Goal: Register for event/course

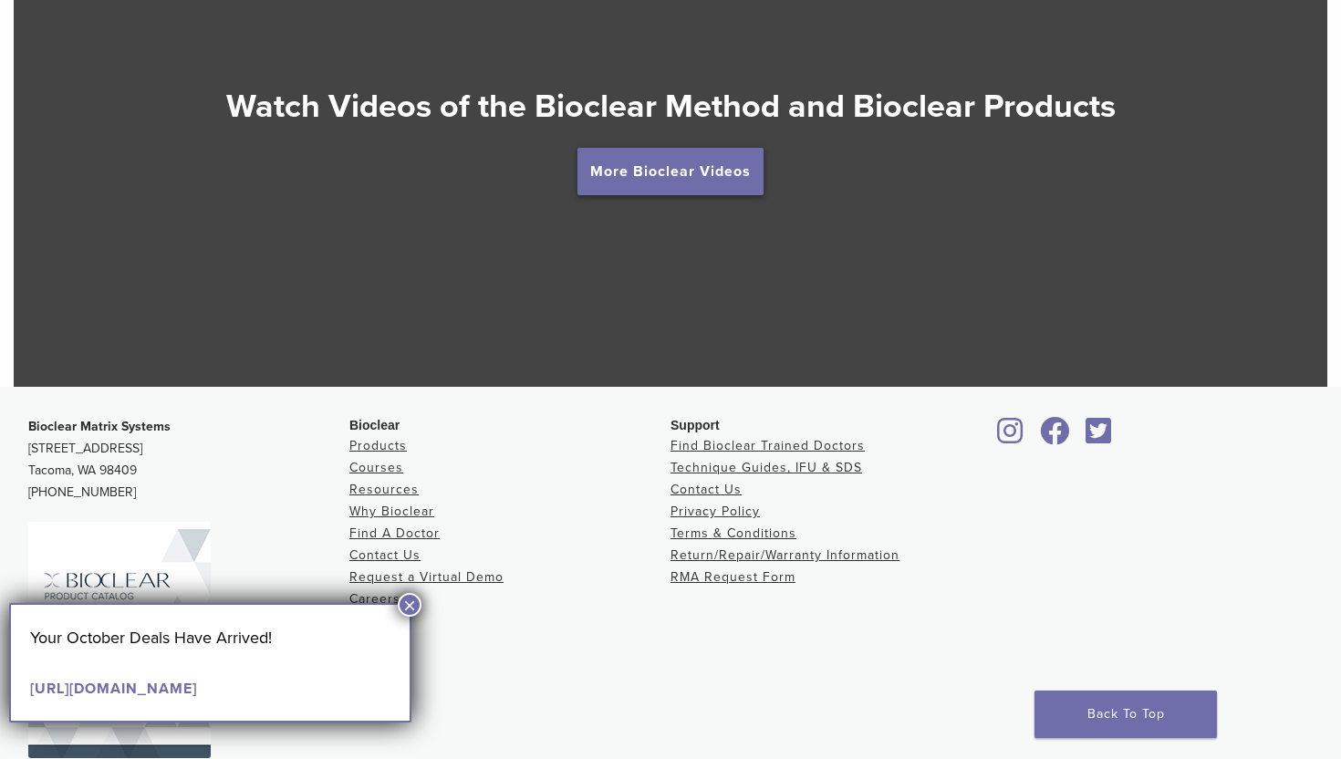
scroll to position [3389, 0]
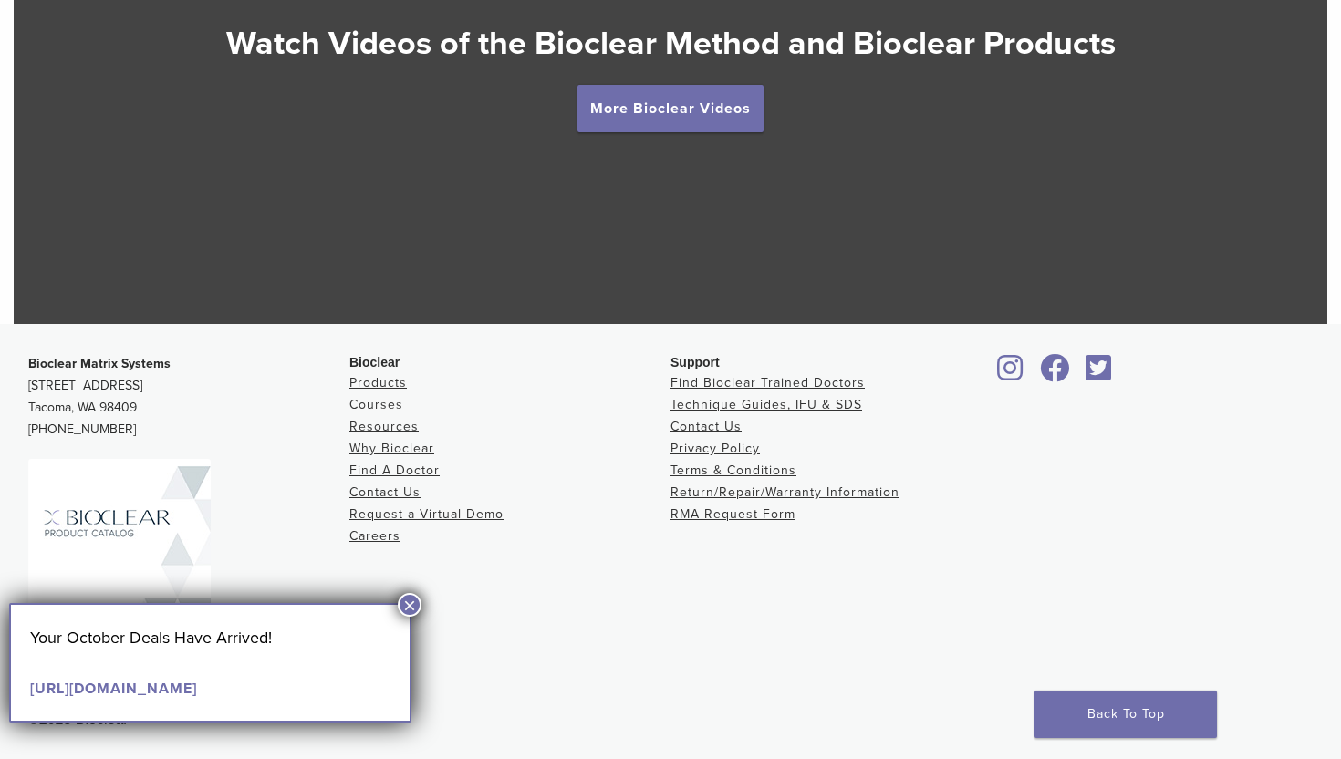
click at [367, 411] on link "Courses" at bounding box center [376, 405] width 54 height 16
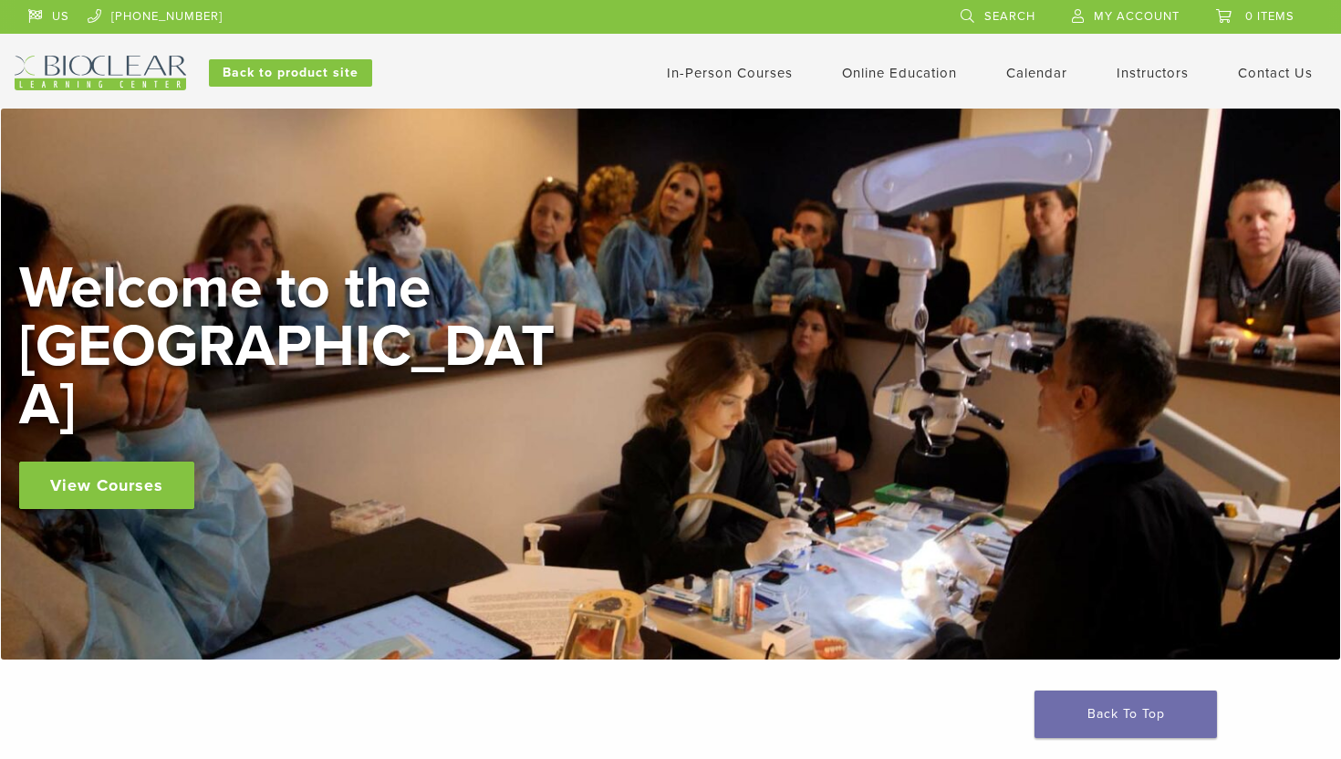
click at [699, 70] on link "In-Person Courses" at bounding box center [730, 73] width 126 height 16
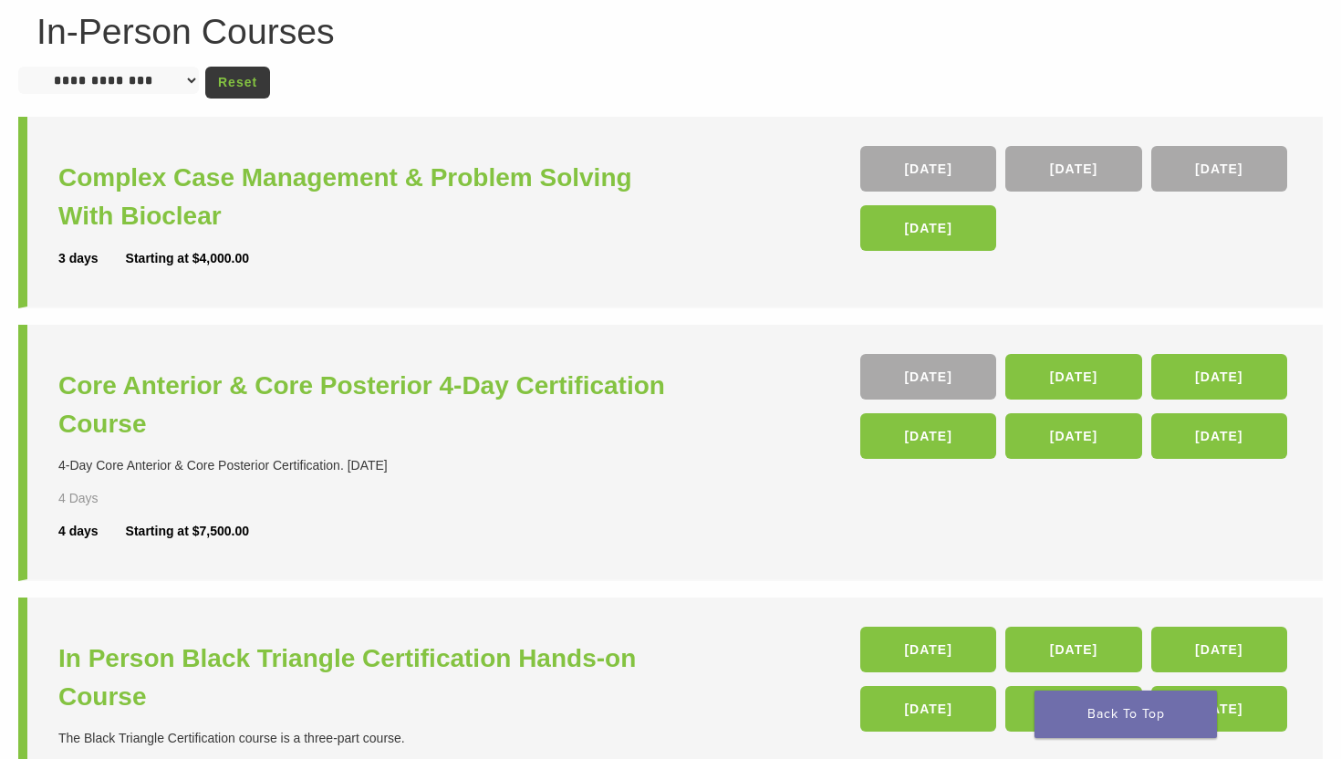
scroll to position [147, 0]
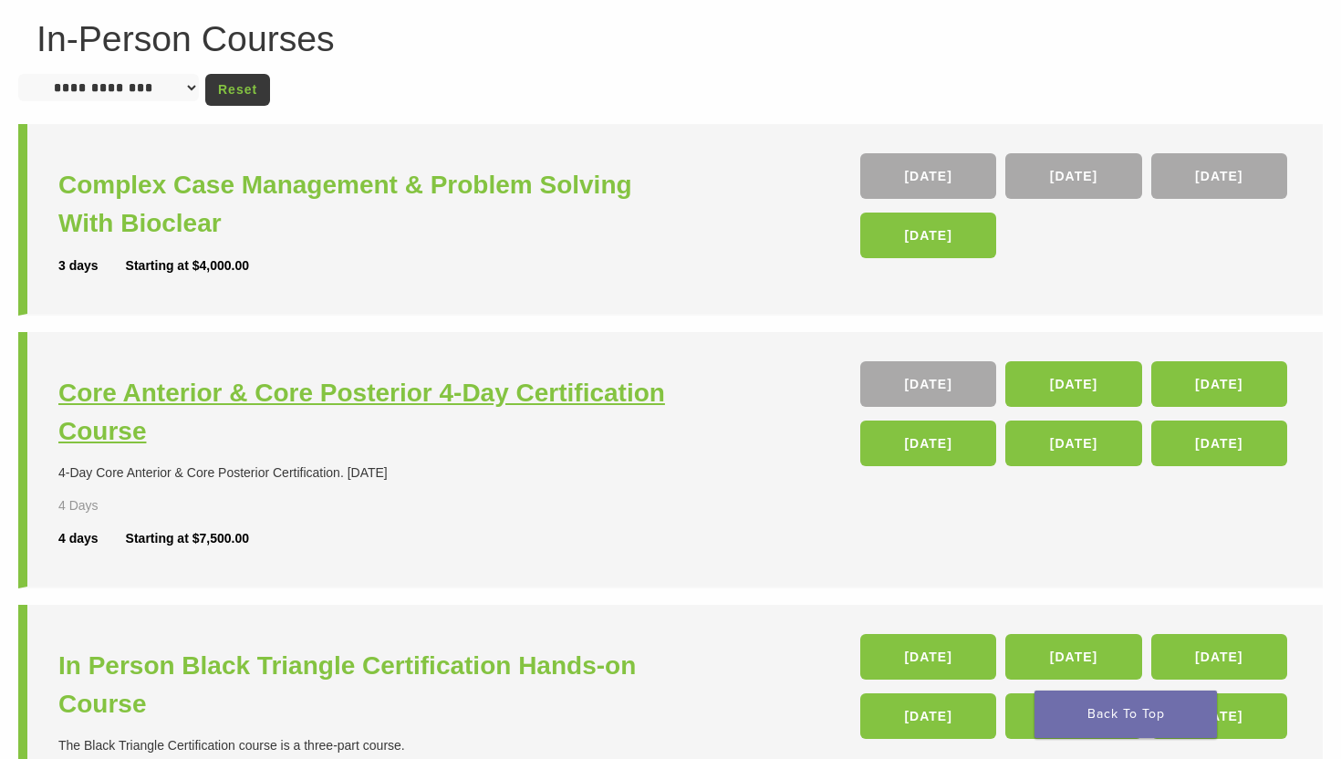
click at [492, 404] on h3 "Core Anterior & Core Posterior 4-Day Certification Course" at bounding box center [366, 412] width 617 height 77
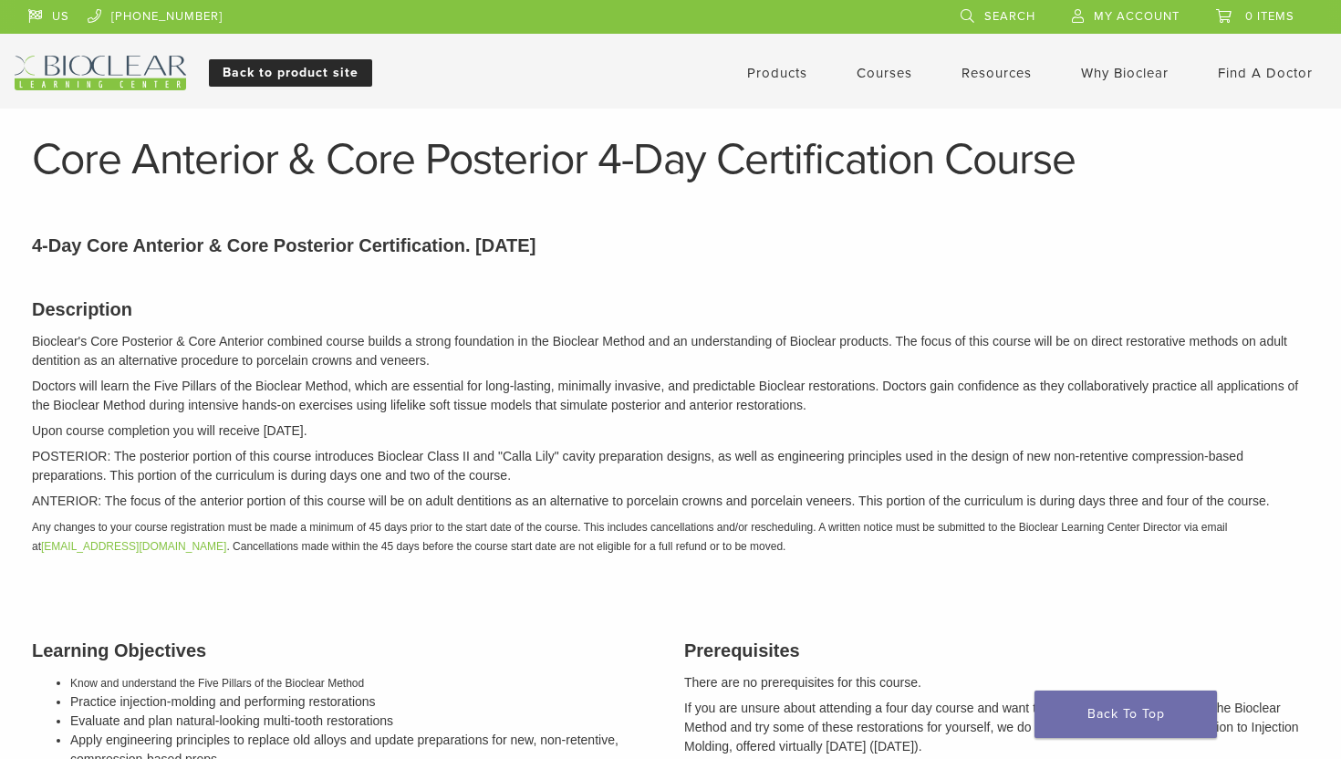
click at [267, 70] on link "Back to product site" at bounding box center [290, 72] width 163 height 27
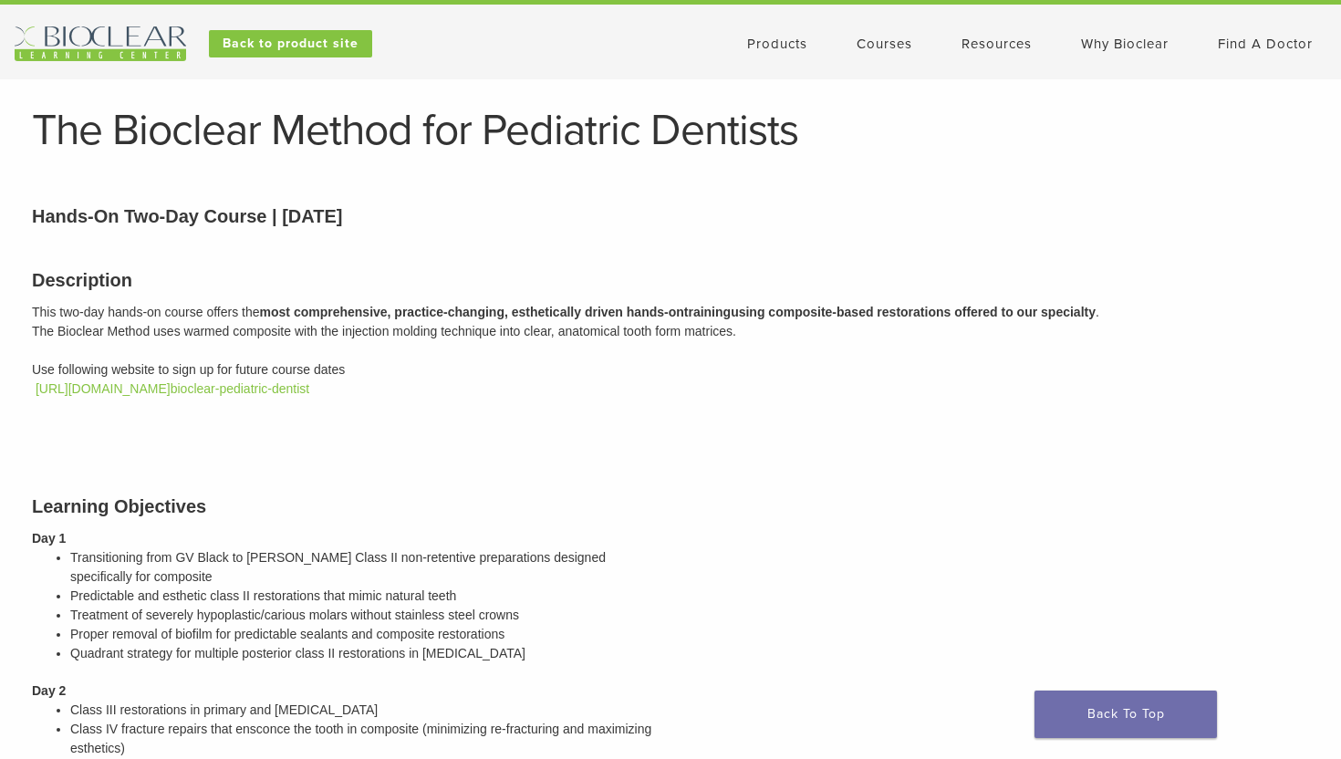
scroll to position [33, 0]
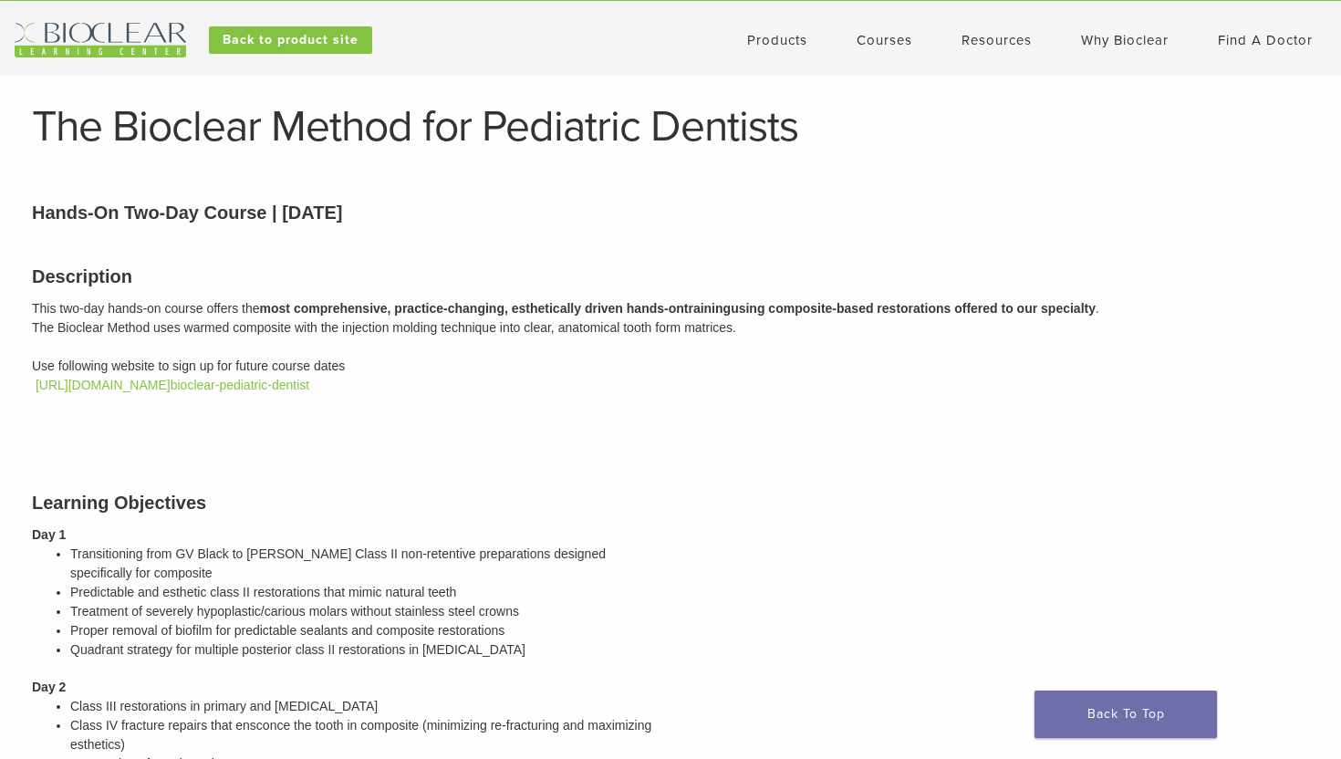
click at [762, 35] on link "Products" at bounding box center [777, 40] width 60 height 16
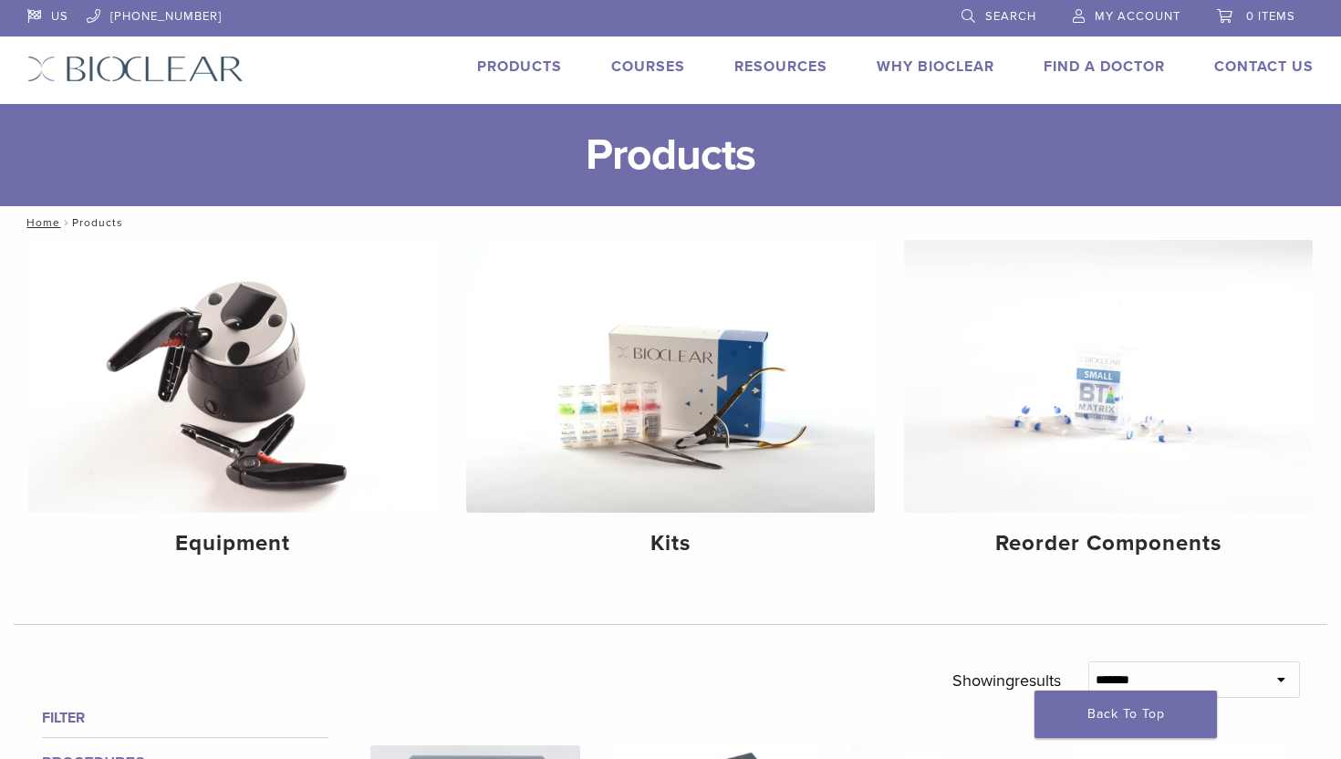
click at [646, 70] on link "Courses" at bounding box center [648, 66] width 74 height 18
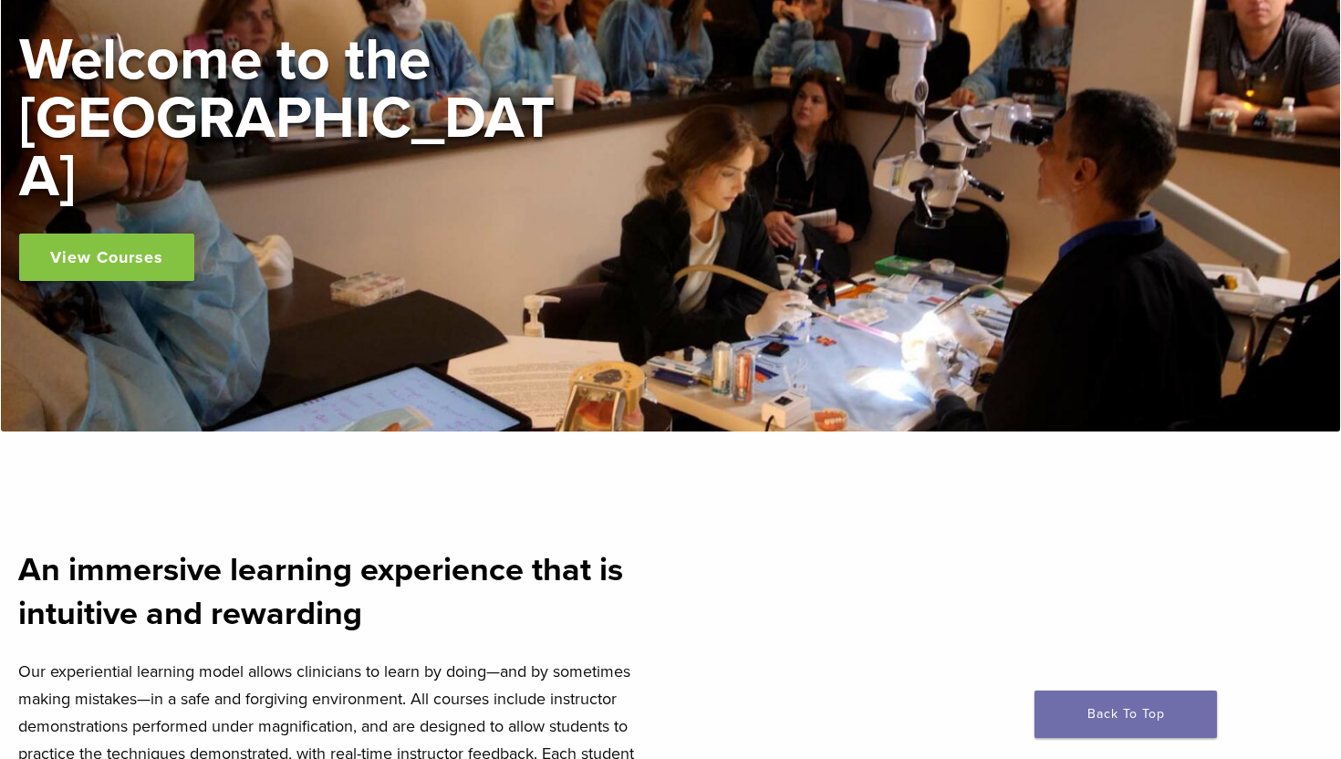
scroll to position [232, 0]
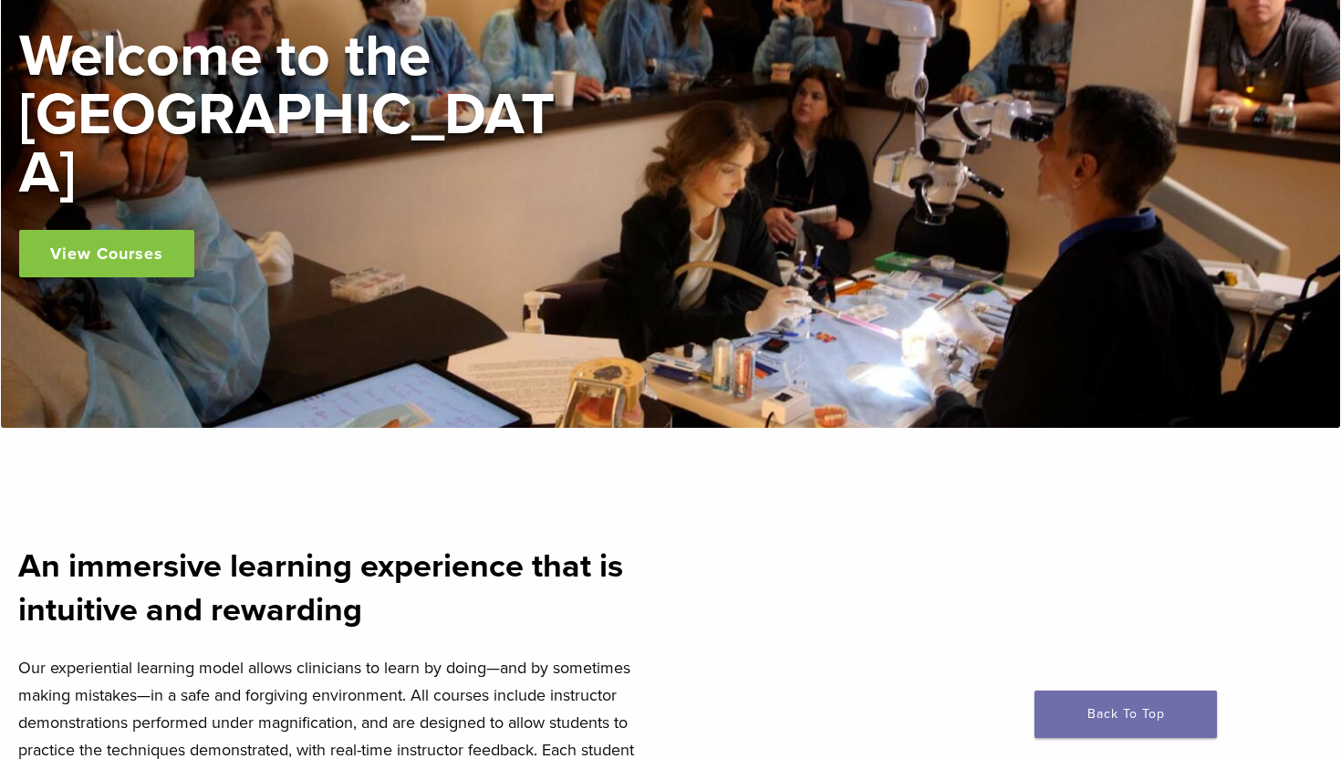
click at [104, 230] on link "View Courses" at bounding box center [106, 253] width 175 height 47
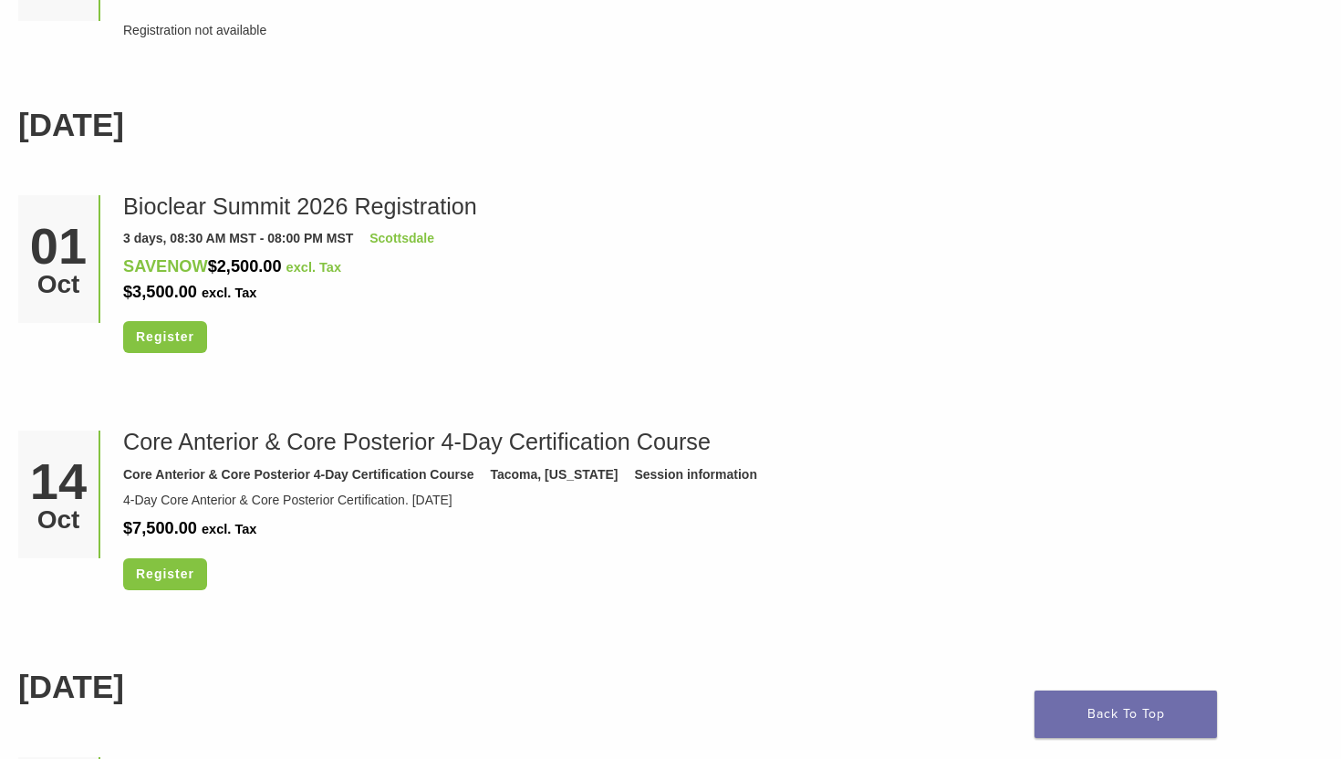
scroll to position [2390, 0]
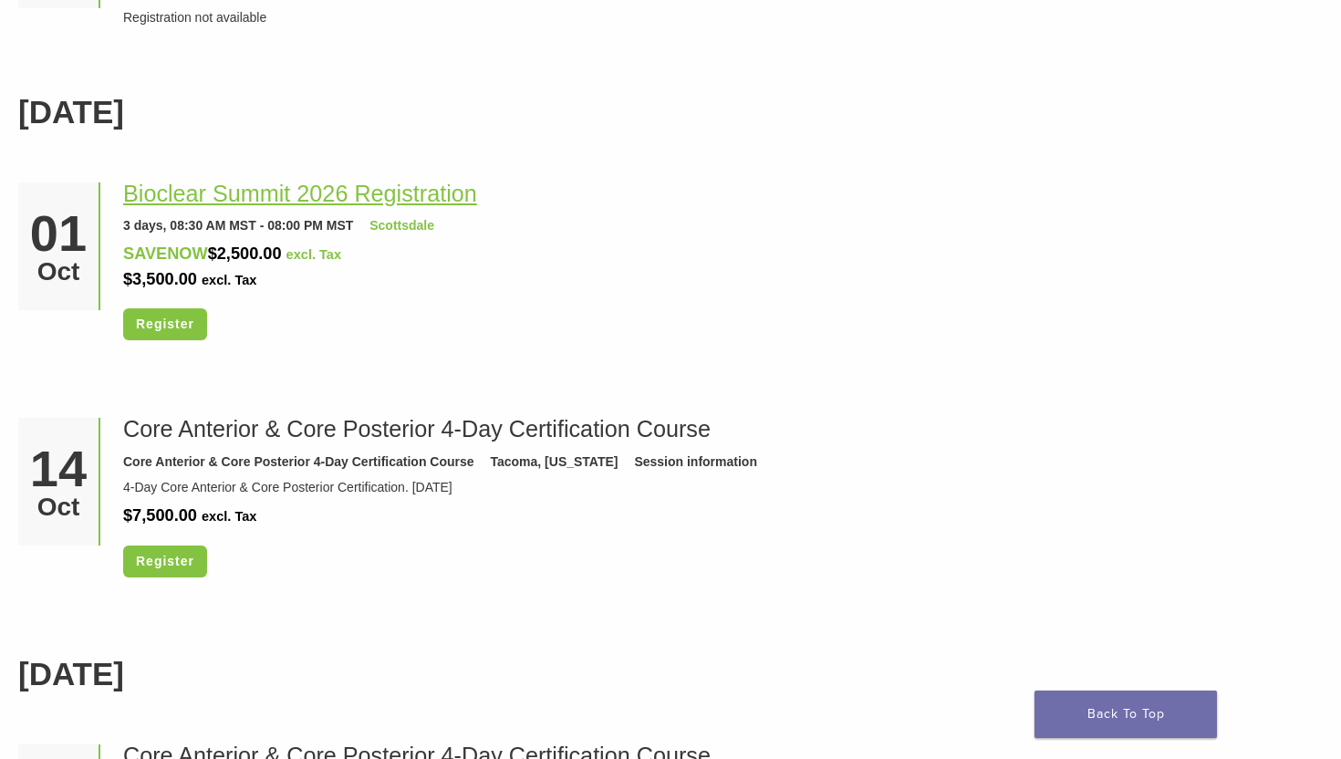
click at [319, 206] on link "Bioclear Summit 2026 Registration" at bounding box center [300, 194] width 354 height 26
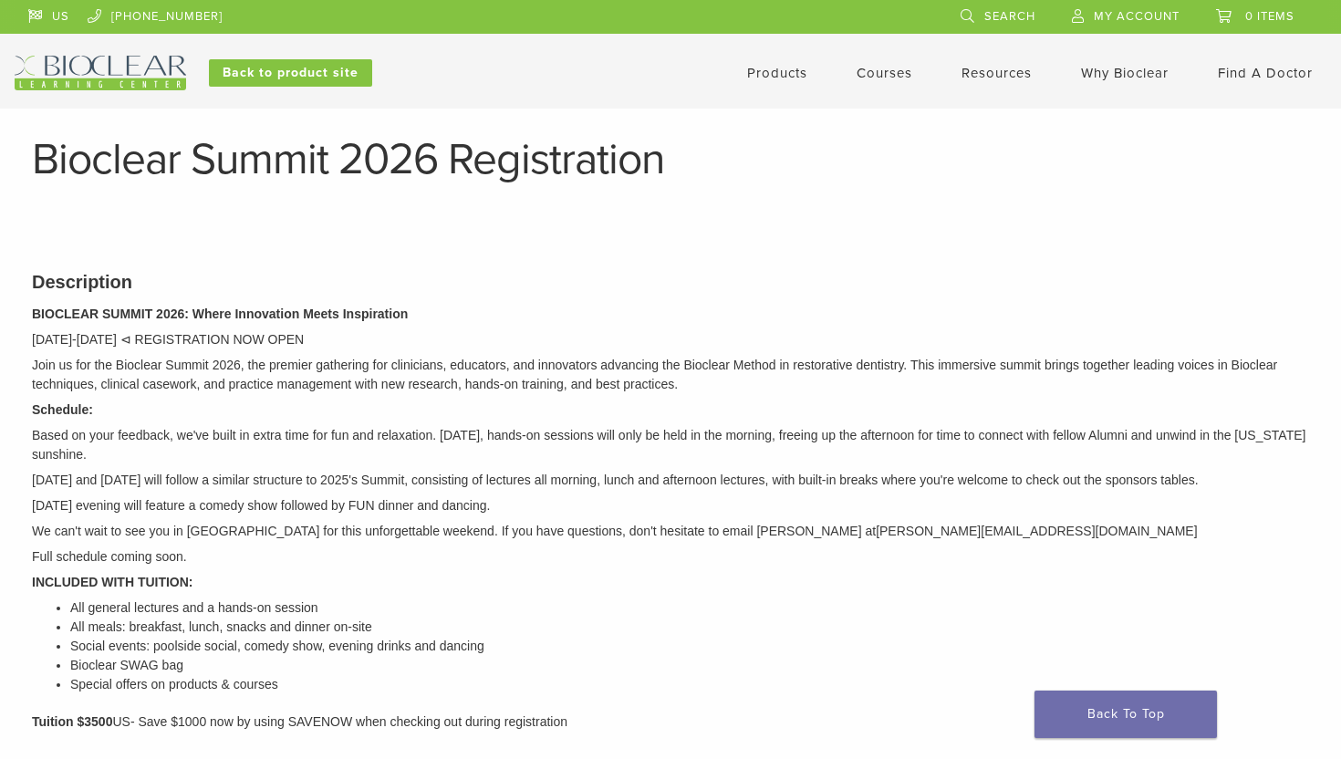
click at [875, 73] on link "Courses" at bounding box center [885, 73] width 56 height 16
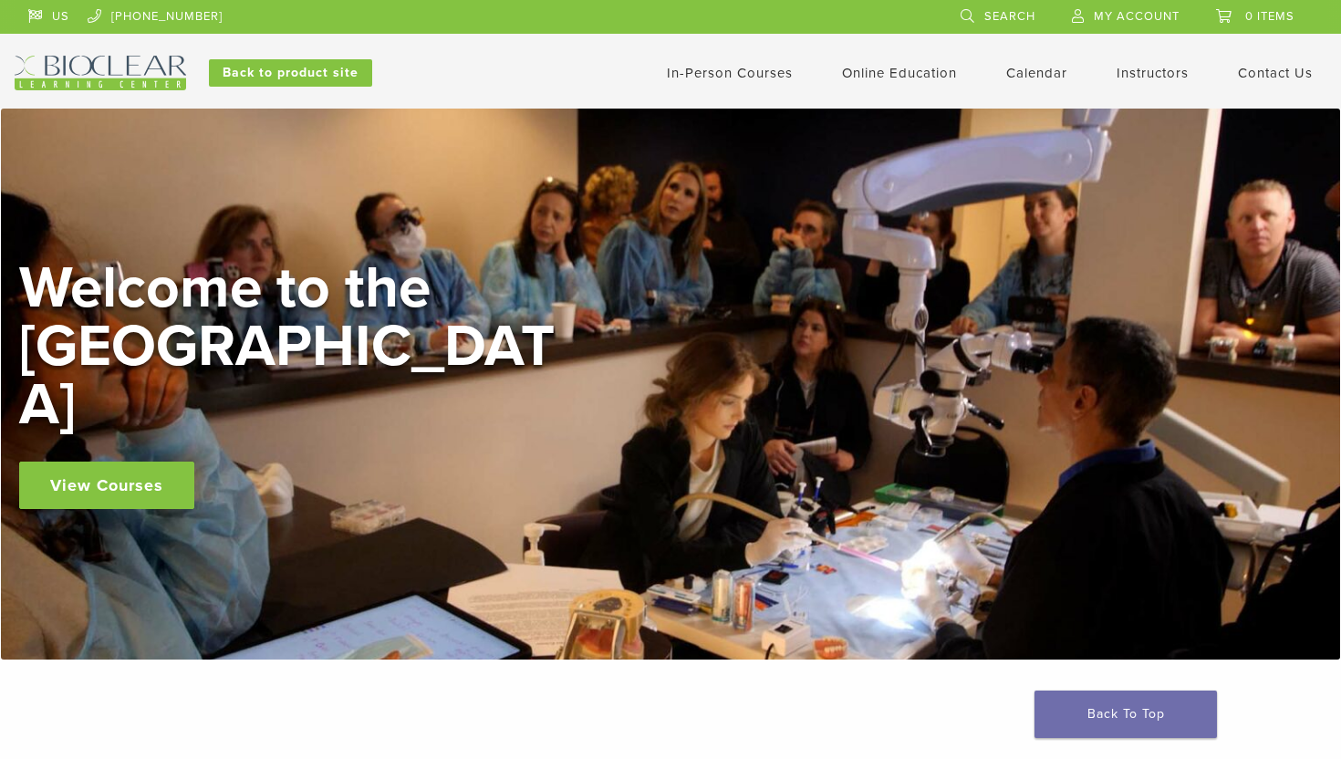
click at [61, 462] on link "View Courses" at bounding box center [106, 485] width 175 height 47
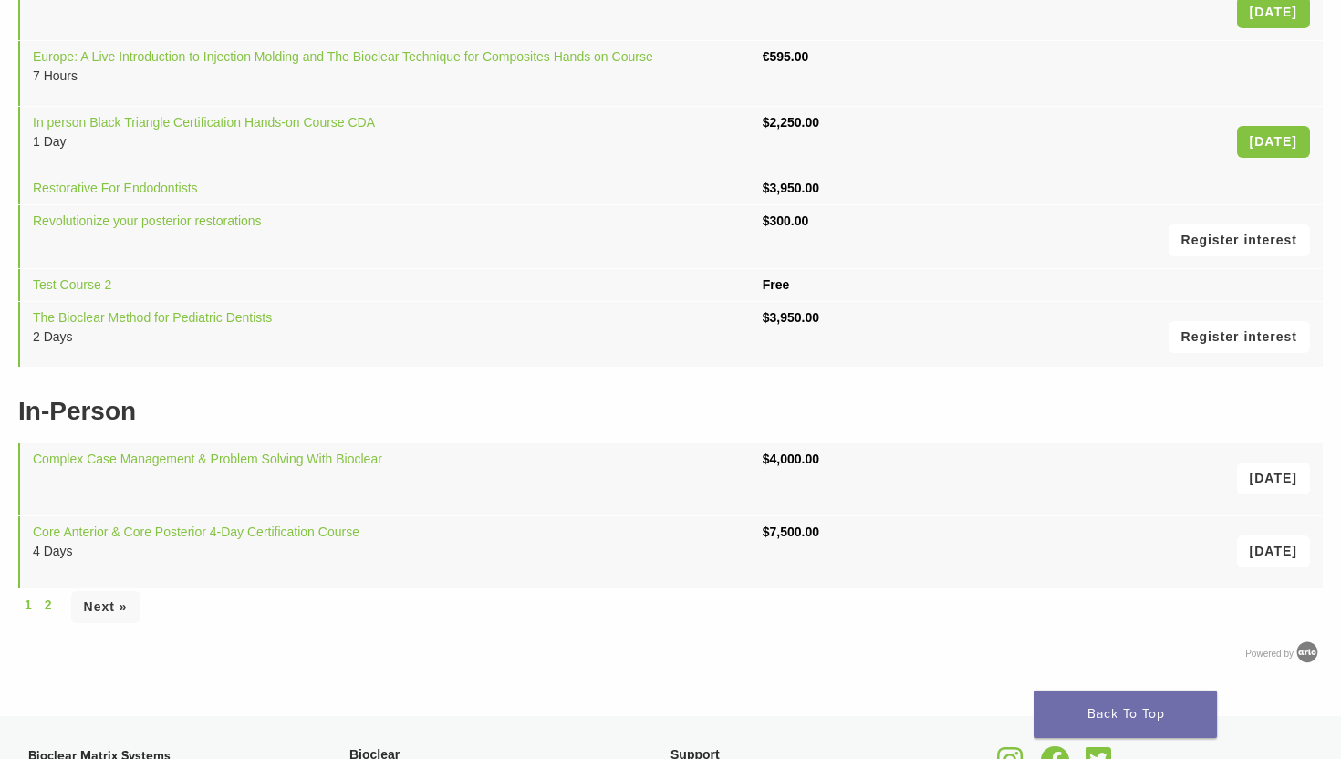
scroll to position [371, 0]
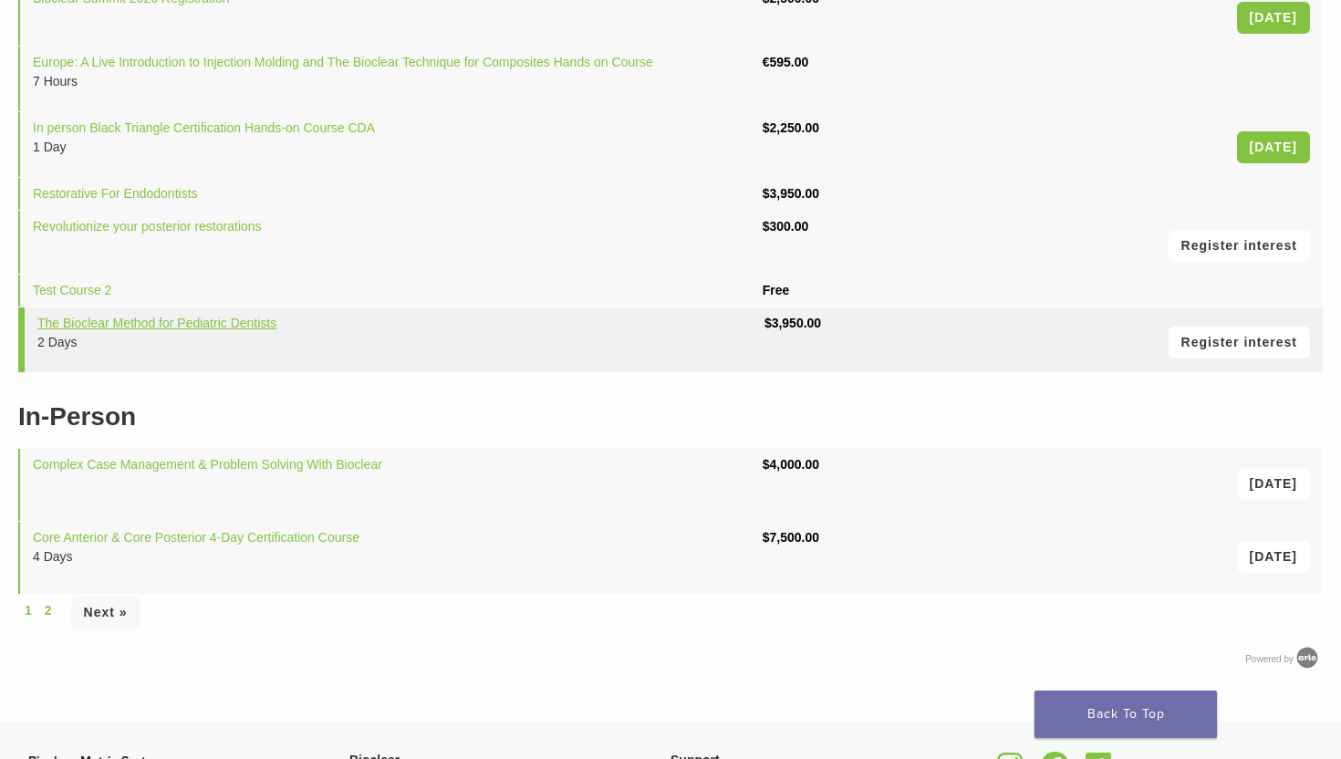
click at [164, 319] on link "The Bioclear Method for Pediatric Dentists" at bounding box center [156, 323] width 239 height 15
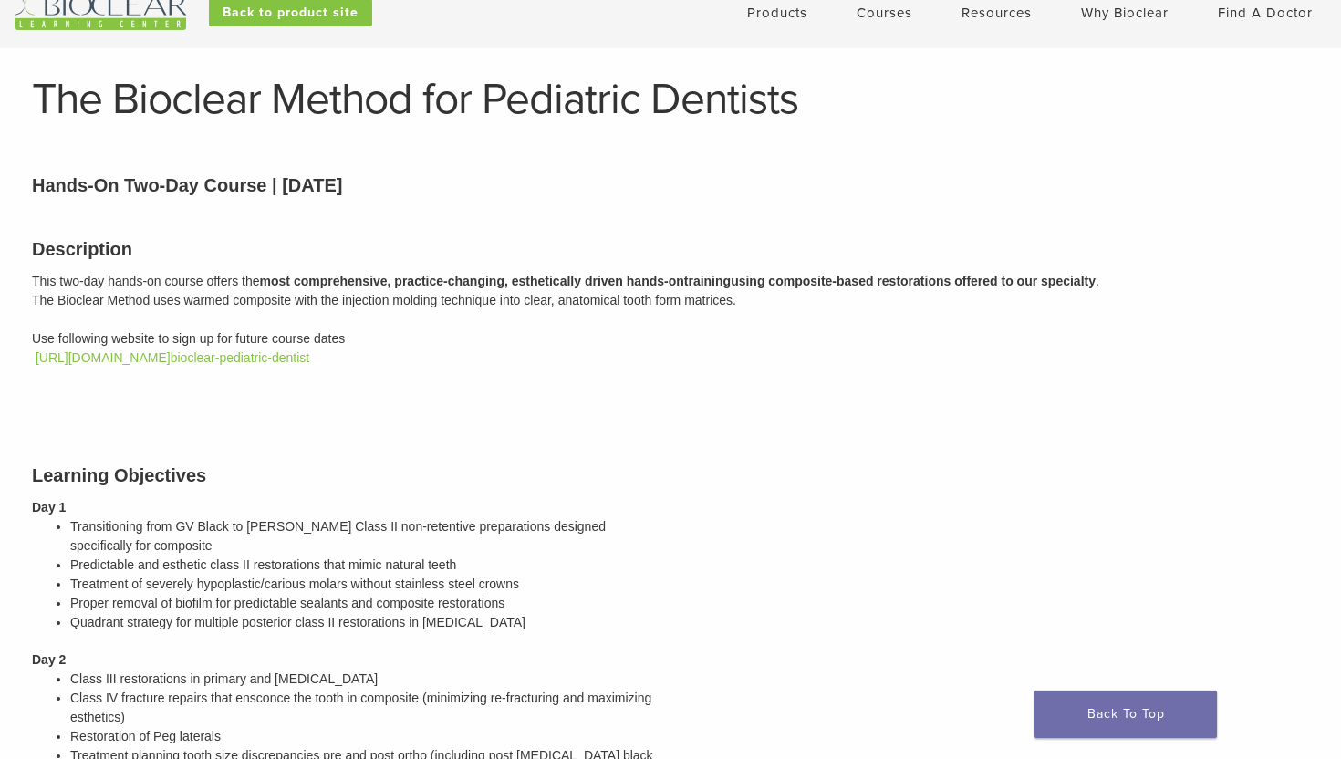
scroll to position [68, 0]
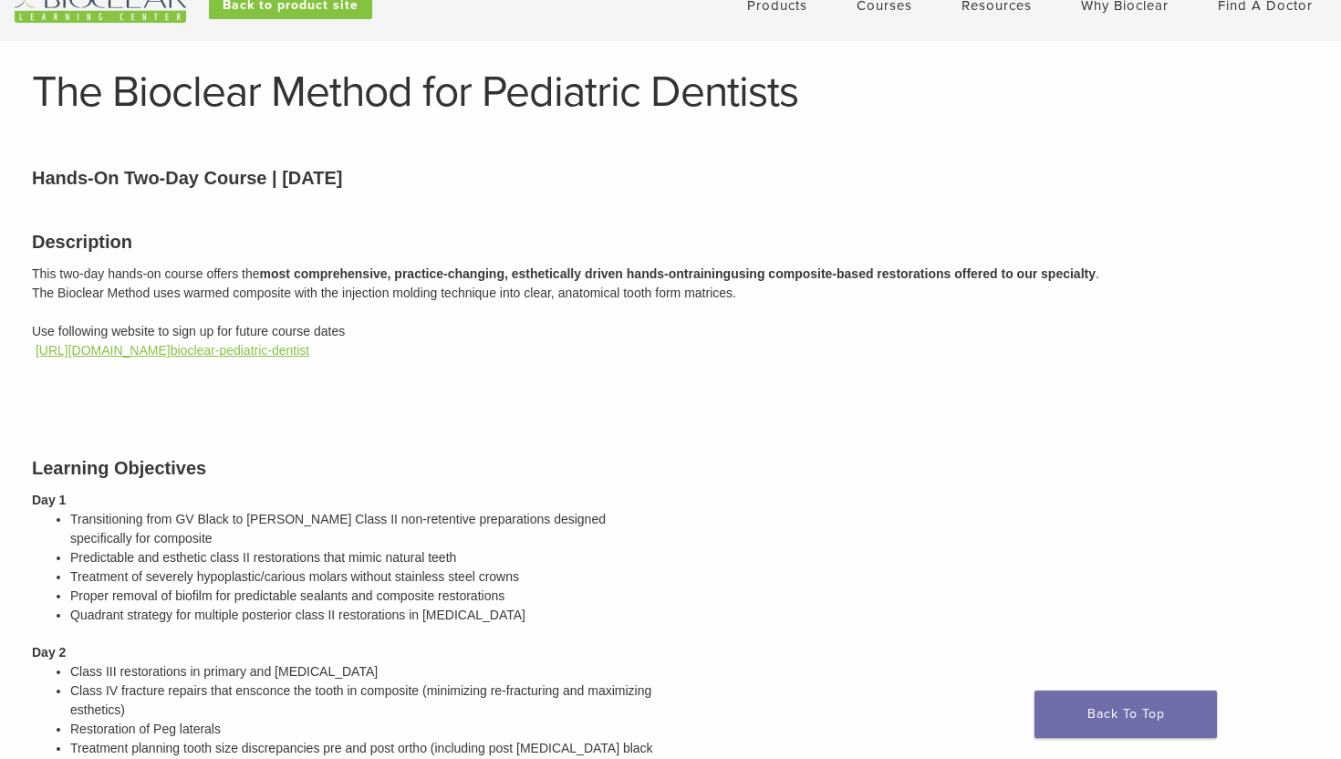
click at [153, 349] on link "[URL][DOMAIN_NAME] bioclear-pediatric-dentist" at bounding box center [173, 350] width 274 height 15
